Goal: Task Accomplishment & Management: Manage account settings

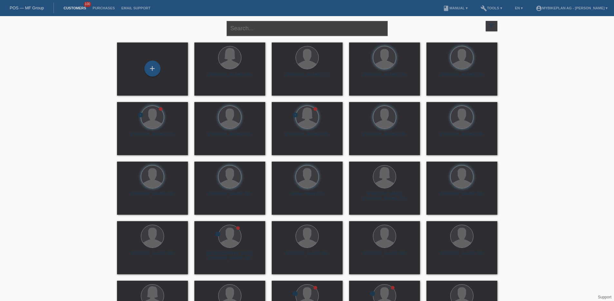
click at [278, 29] on input "text" at bounding box center [306, 28] width 161 height 15
paste input "[PERSON_NAME]"
type input "[PERSON_NAME]"
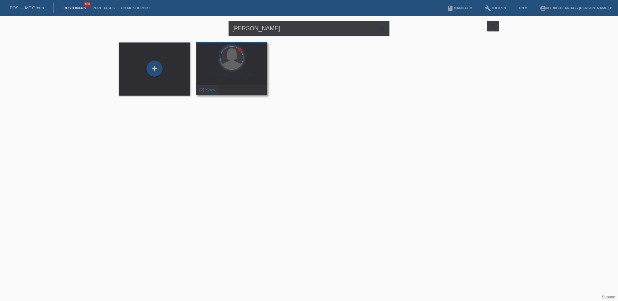
click at [215, 90] on span "Show" at bounding box center [211, 90] width 11 height 5
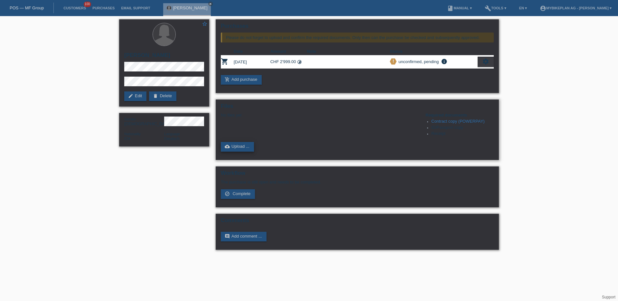
click at [239, 147] on link "cloud_upload Upload ..." at bounding box center [237, 147] width 33 height 10
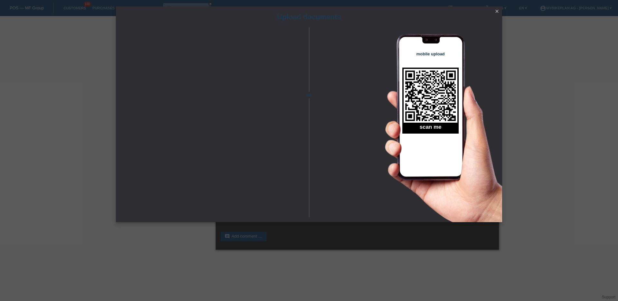
click at [495, 11] on icon "close" at bounding box center [497, 11] width 5 height 5
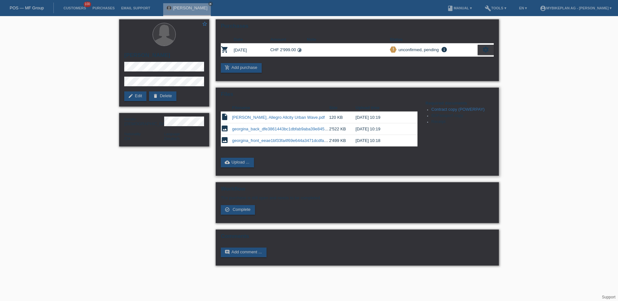
click at [257, 131] on link "georgina_back_dfe3861443bc1dbfab9aba39e8459c18.jpeg" at bounding box center [287, 129] width 110 height 5
click at [298, 141] on link "georgina_front_eeae1bf33fa4f69e644a3471dcdfa351.jpeg" at bounding box center [286, 140] width 108 height 5
click at [36, 13] on div "POS — MF Group" at bounding box center [27, 8] width 54 height 11
click at [36, 10] on link "POS — MF Group" at bounding box center [27, 7] width 34 height 5
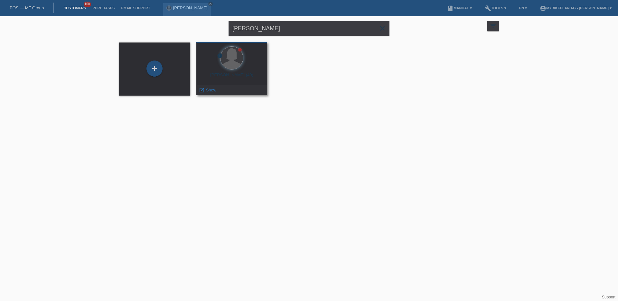
click at [217, 85] on div "error [PERSON_NAME] (40) launch Show" at bounding box center [231, 68] width 71 height 53
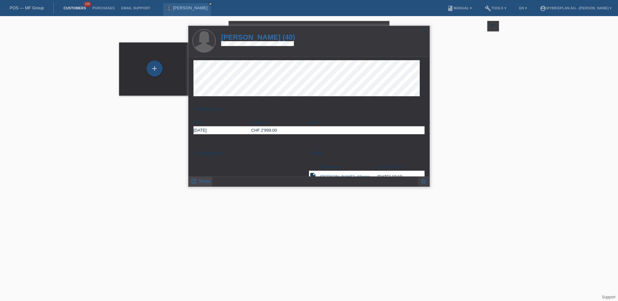
click at [207, 181] on span "Show" at bounding box center [204, 181] width 11 height 5
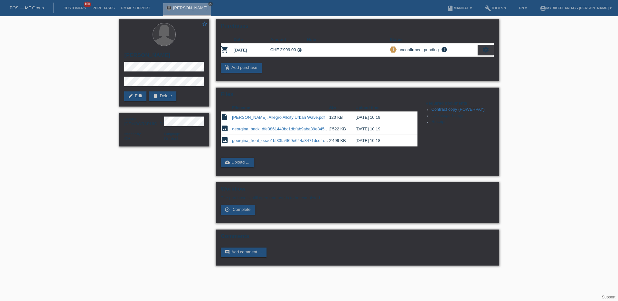
click at [209, 5] on icon "close" at bounding box center [210, 3] width 3 height 3
click at [24, 7] on link "POS — MF Group" at bounding box center [27, 7] width 34 height 5
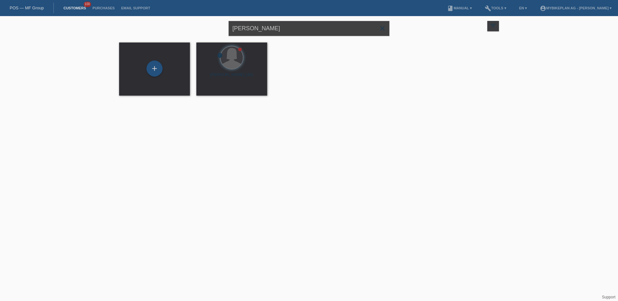
click at [258, 28] on input "[PERSON_NAME]" at bounding box center [309, 28] width 161 height 15
click at [258, 28] on input "Georgina Sevcsik" at bounding box center [309, 28] width 161 height 15
paste input "45800865713"
click at [263, 31] on input "45800865713" at bounding box center [309, 28] width 161 height 15
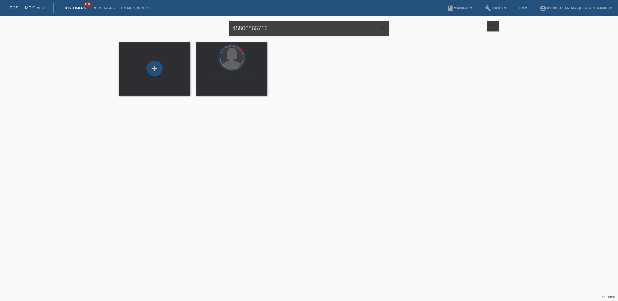
click at [263, 31] on input "45800865713" at bounding box center [309, 28] width 161 height 15
paste input "[PERSON_NAME]"
type input "[PERSON_NAME]"
click at [206, 92] on span "Show" at bounding box center [211, 90] width 11 height 5
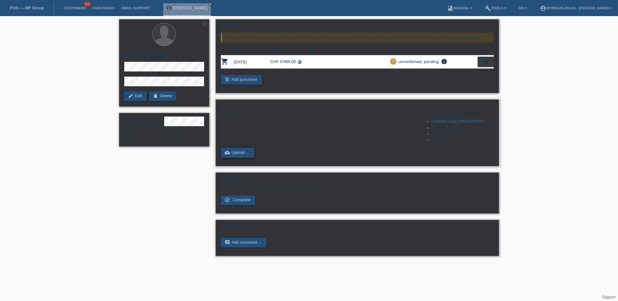
click at [224, 149] on link "cloud_upload Upload ..." at bounding box center [237, 153] width 33 height 10
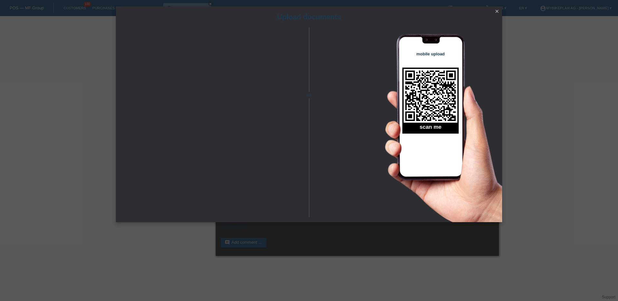
click at [496, 12] on icon "close" at bounding box center [497, 11] width 5 height 5
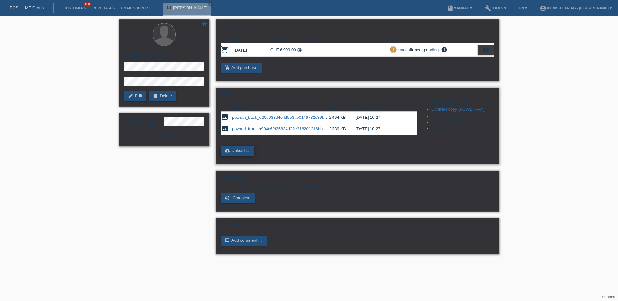
click at [232, 155] on link "cloud_upload Upload ..." at bounding box center [237, 151] width 33 height 10
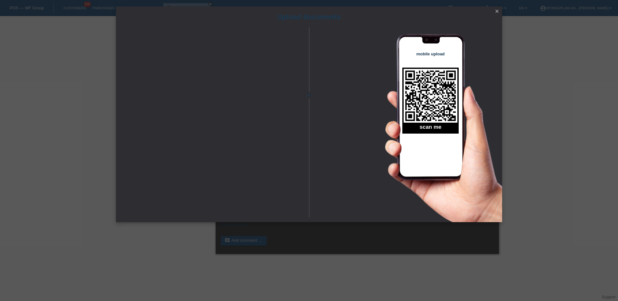
click at [498, 13] on icon "close" at bounding box center [497, 11] width 5 height 5
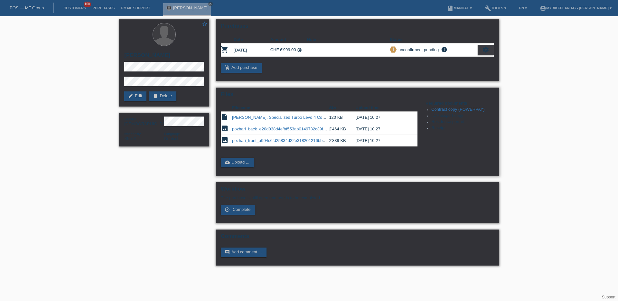
click at [259, 132] on td "pozhari_back_e20d038d4efbf553ab0149732c39f3fe.jpeg" at bounding box center [280, 129] width 97 height 12
click at [259, 127] on link "pozhari_back_e20d038d4efbf553ab0149732c39f3fe.jpeg" at bounding box center [285, 129] width 106 height 5
click at [274, 144] on td "pozhari_front_a904c6fd25834d22e318201216bb9013.jpeg" at bounding box center [280, 141] width 97 height 12
click at [273, 142] on link "pozhari_front_a904c6fd25834d22e318201216bb9013.jpeg" at bounding box center [286, 140] width 109 height 5
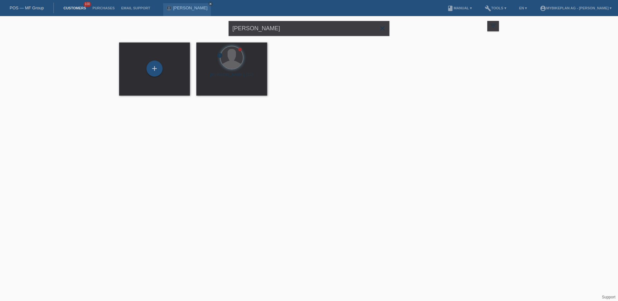
click at [38, 11] on div "POS — MF Group" at bounding box center [27, 8] width 54 height 11
click at [37, 7] on link "POS — MF Group" at bounding box center [27, 7] width 34 height 5
